Goal: Find specific fact: Find contact information

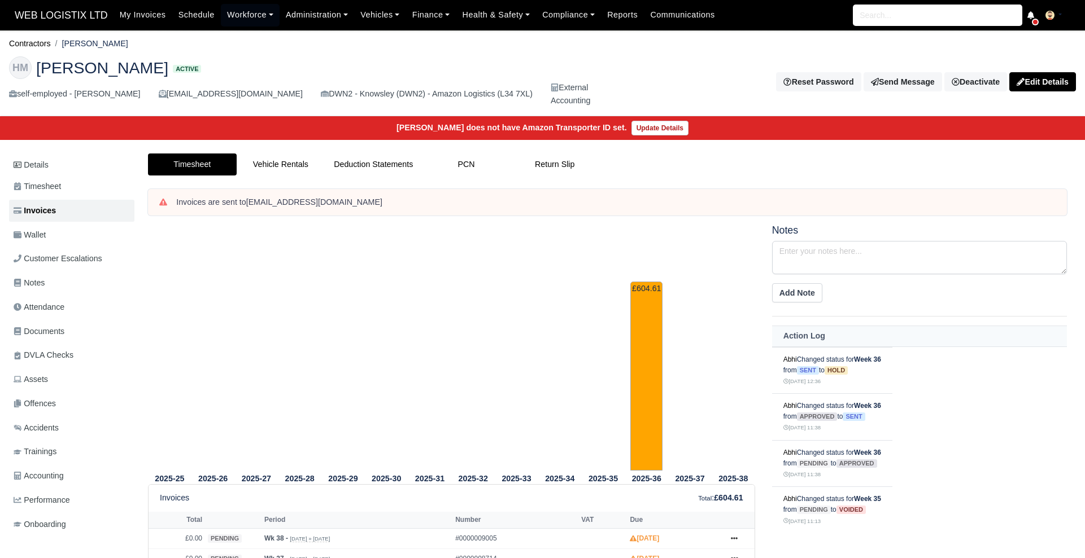
scroll to position [27, 0]
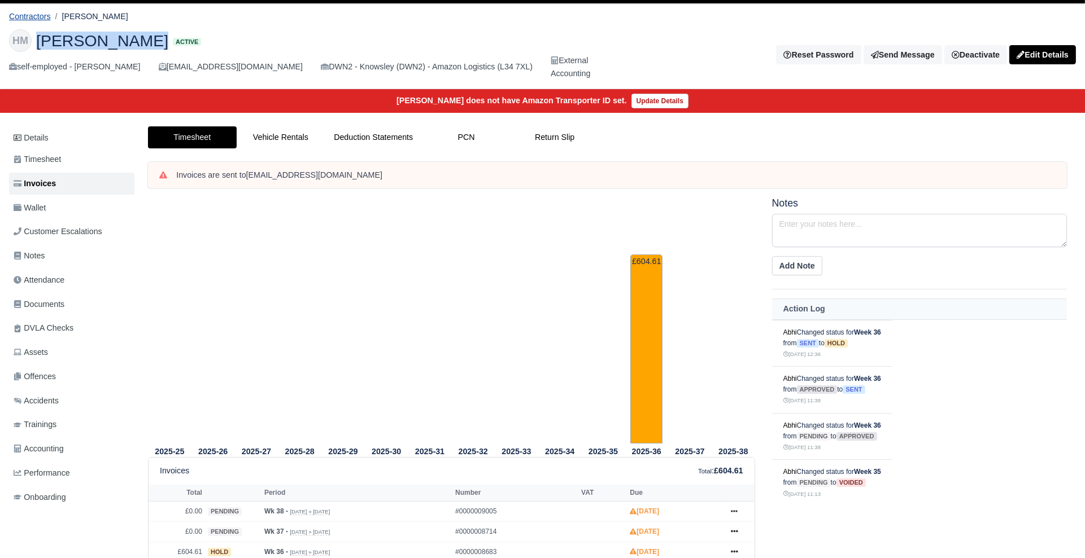
click at [23, 12] on link "Contractors" at bounding box center [30, 16] width 42 height 9
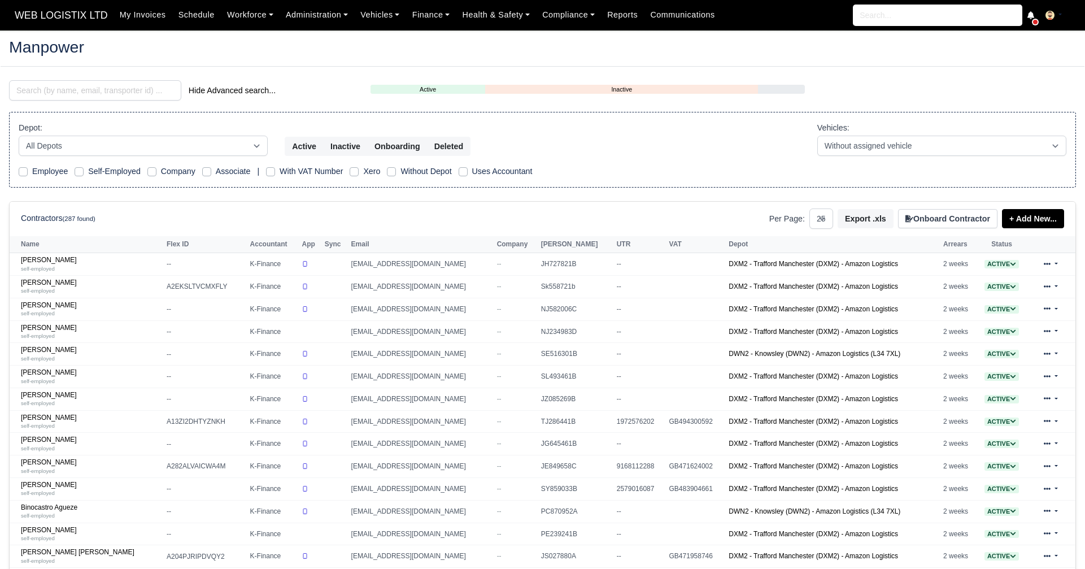
select select "25"
click at [79, 98] on input "search" at bounding box center [95, 90] width 172 height 20
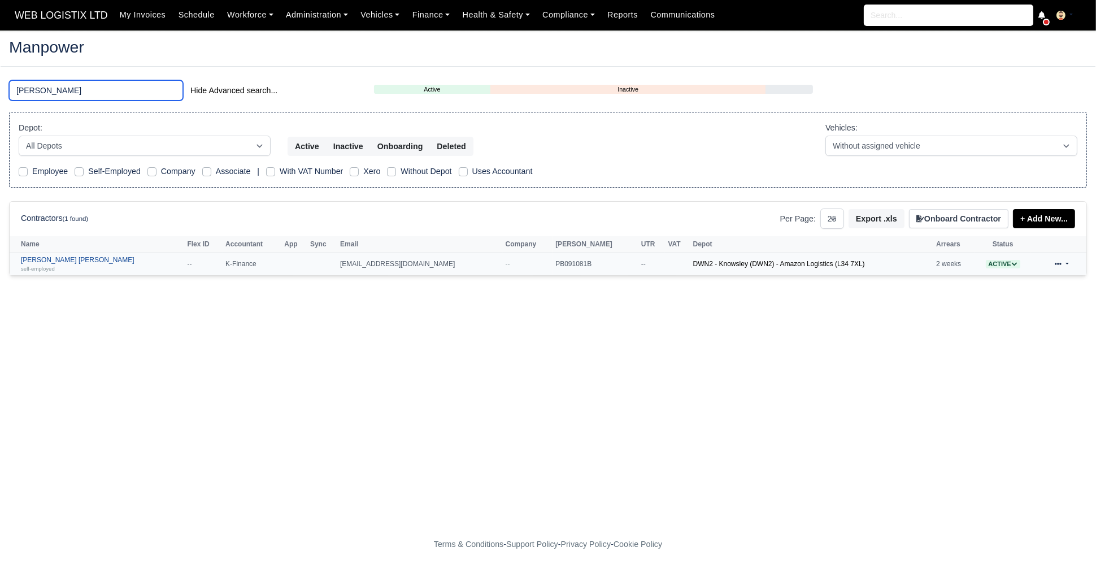
type input "elliot"
click at [52, 261] on link "Elliot Jay T Capper self-employed" at bounding box center [101, 264] width 160 height 16
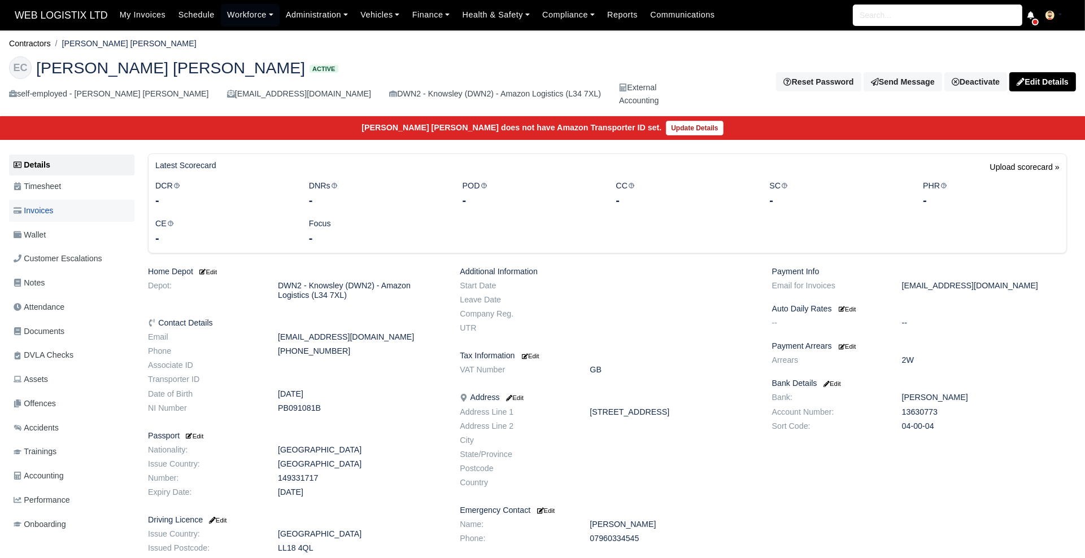
click at [36, 202] on link "Invoices" at bounding box center [71, 211] width 125 height 22
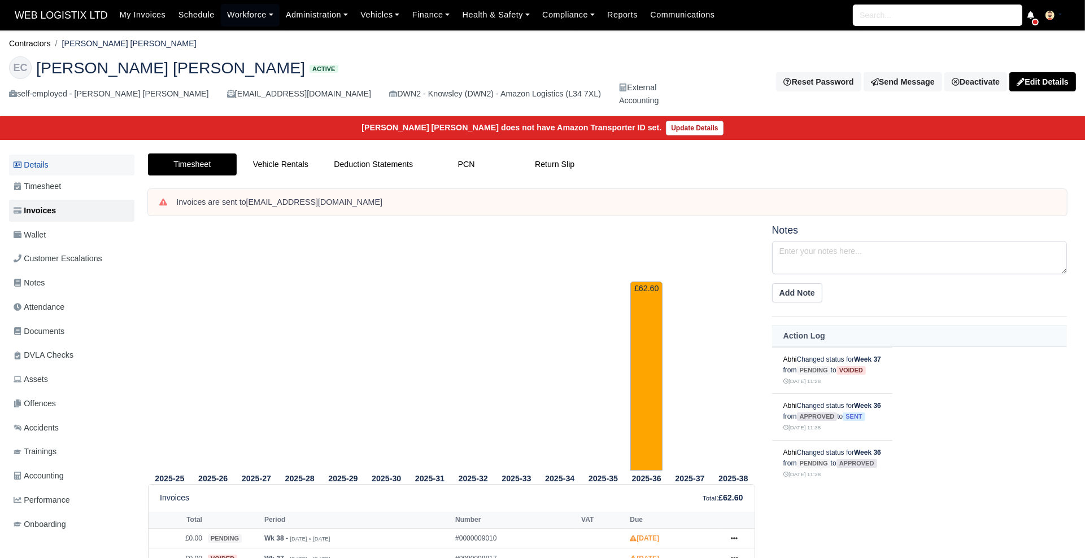
click at [17, 174] on link "Details" at bounding box center [71, 165] width 125 height 21
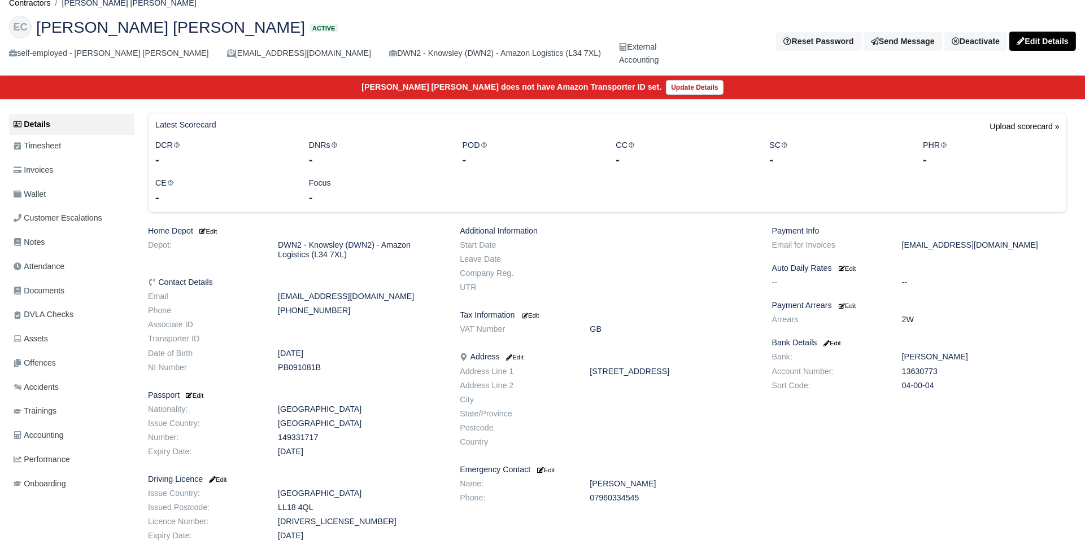
scroll to position [37, 0]
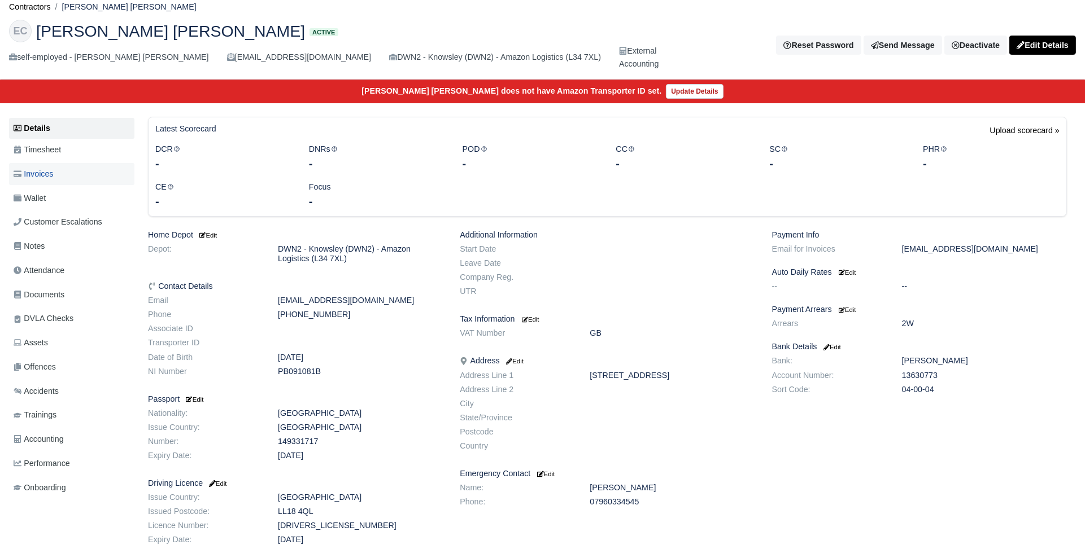
click at [56, 168] on link "Invoices" at bounding box center [71, 174] width 125 height 22
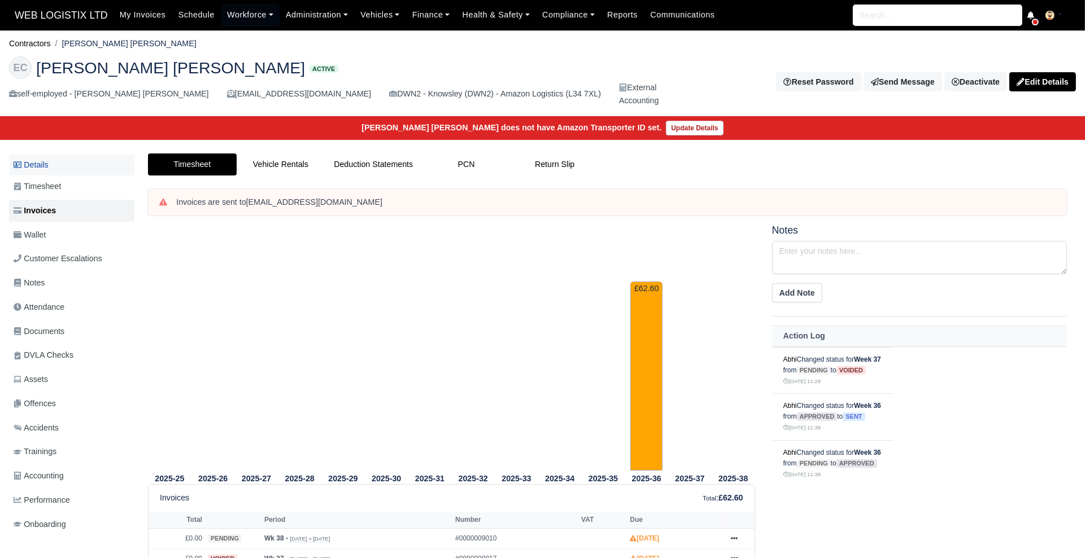
click at [52, 173] on link "Details" at bounding box center [71, 165] width 125 height 21
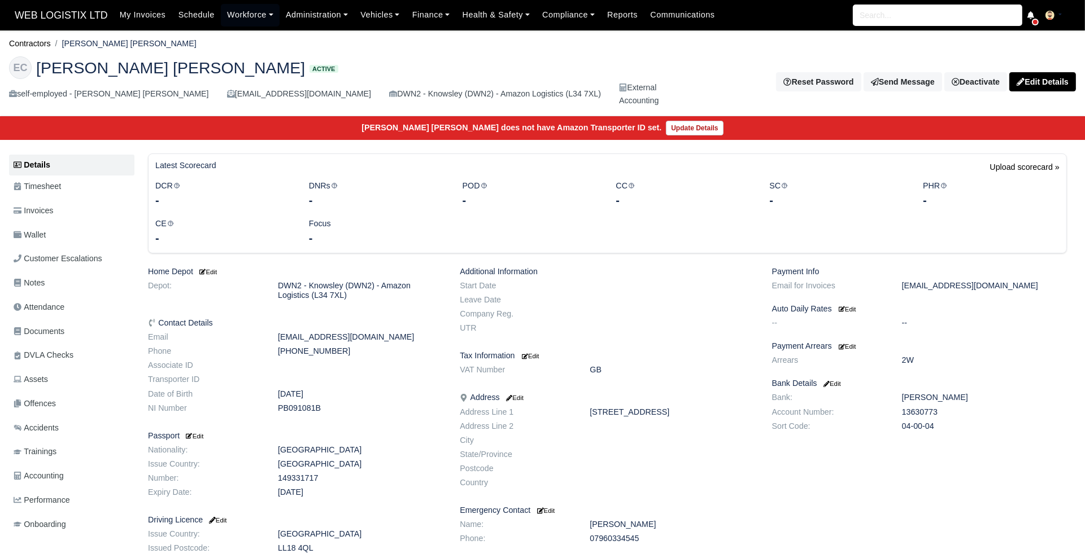
drag, startPoint x: 940, startPoint y: 427, endPoint x: 771, endPoint y: 399, distance: 171.2
click at [771, 399] on dl "Bank: [GEOGRAPHIC_DATA] Account Number: 13630773 Sort Code: 04-00-04" at bounding box center [919, 414] width 312 height 42
copy dl "Bank: [PERSON_NAME] Account Number: 13630773 Sort Code: 04-00-04"
